Goal: Transaction & Acquisition: Purchase product/service

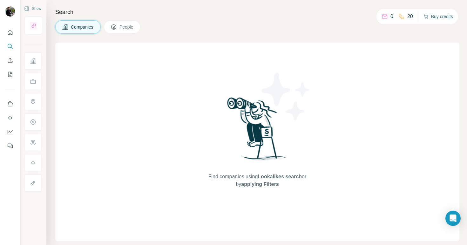
click at [435, 15] on button "Buy credits" at bounding box center [438, 16] width 30 height 9
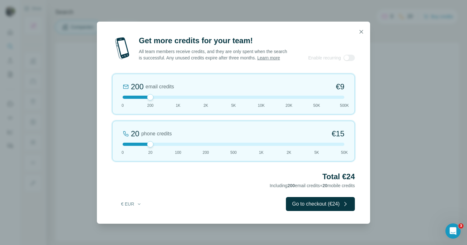
click at [177, 149] on div "20 phone credits €[PHONE_NUMBER] 1K 2K 5K 50K" at bounding box center [233, 141] width 242 height 41
click at [234, 146] on div at bounding box center [234, 144] width 222 height 3
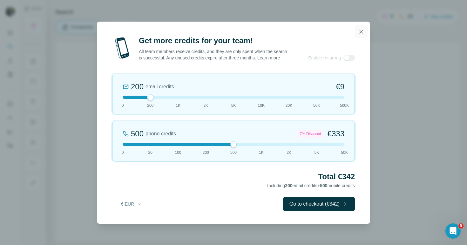
click at [361, 30] on icon "button" at bounding box center [360, 31] width 3 height 3
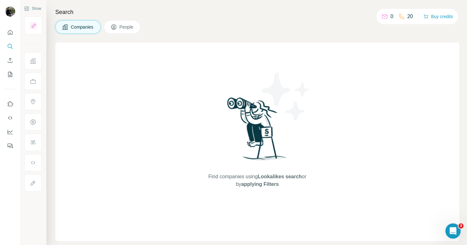
click at [15, 33] on div at bounding box center [10, 87] width 20 height 129
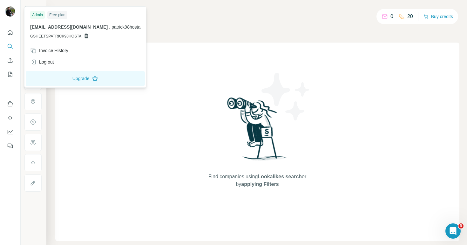
click at [11, 15] on img at bounding box center [10, 11] width 10 height 10
click at [53, 14] on div "Free plan" at bounding box center [57, 15] width 20 height 8
click at [36, 13] on div "Admin" at bounding box center [37, 15] width 15 height 8
click at [8, 12] on img at bounding box center [10, 11] width 10 height 10
click at [43, 59] on div "Log out" at bounding box center [42, 62] width 24 height 6
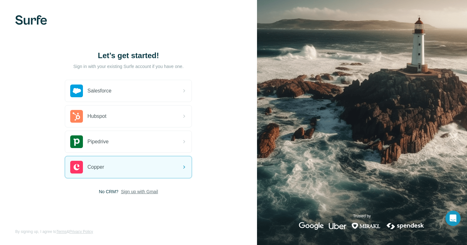
click at [139, 190] on span "Sign up with Gmail" at bounding box center [139, 191] width 37 height 6
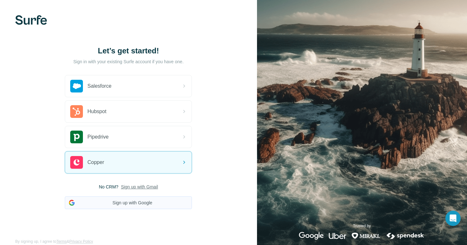
click at [136, 201] on button "Sign up with Google" at bounding box center [128, 202] width 127 height 13
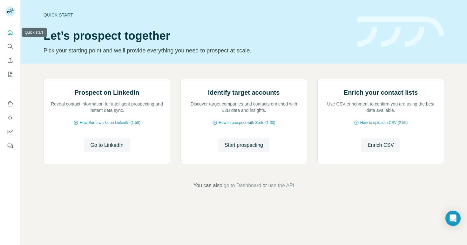
click at [11, 32] on icon "Quick start" at bounding box center [10, 32] width 6 height 6
click at [10, 29] on icon "Quick start" at bounding box center [10, 32] width 6 height 6
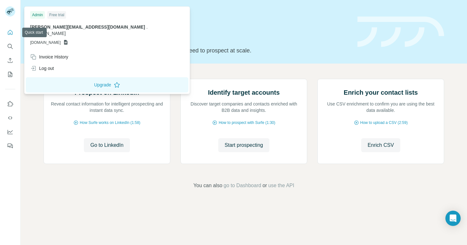
click at [11, 12] on icon at bounding box center [9, 12] width 5 height 3
click at [59, 40] on span "[DOMAIN_NAME]" at bounding box center [45, 43] width 30 height 6
click at [69, 27] on span "[PERSON_NAME][EMAIL_ADDRESS][DOMAIN_NAME]" at bounding box center [87, 26] width 115 height 5
click at [321, 57] on div "Quick start Let’s prospect together Pick your starting point and we’ll provide …" at bounding box center [244, 31] width 446 height 63
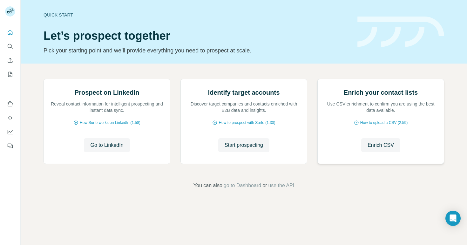
scroll to position [30, 0]
click at [247, 189] on span "go to Dashboard" at bounding box center [241, 186] width 37 height 8
